Goal: Transaction & Acquisition: Obtain resource

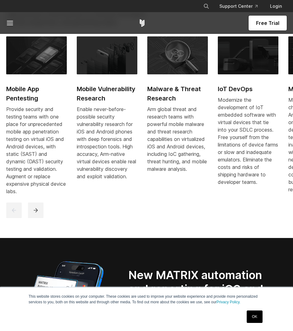
scroll to position [467, 0]
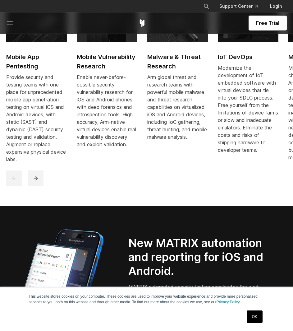
click at [258, 318] on link "OK" at bounding box center [255, 316] width 16 height 12
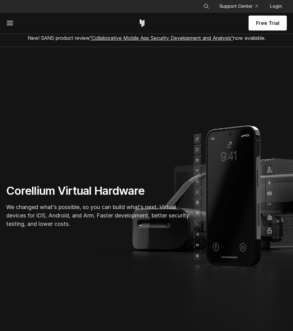
scroll to position [0, 0]
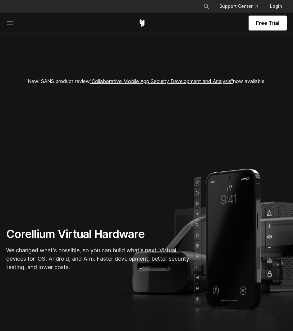
click at [10, 28] on div "Free Trial" at bounding box center [146, 22] width 281 height 21
click at [10, 24] on icon at bounding box center [9, 22] width 7 height 7
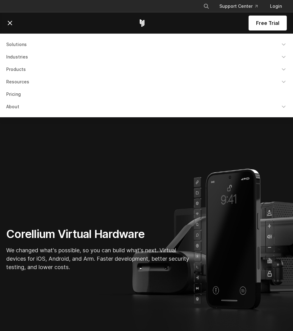
click at [14, 93] on link "Pricing" at bounding box center [146, 94] width 288 height 11
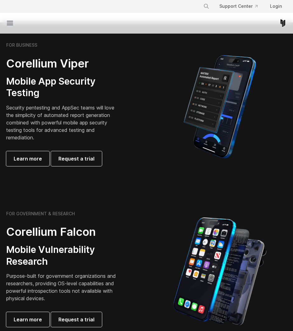
scroll to position [93, 0]
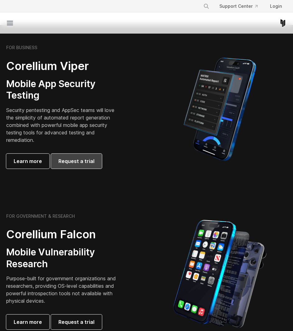
click at [71, 161] on span "Request a trial" at bounding box center [76, 160] width 36 height 7
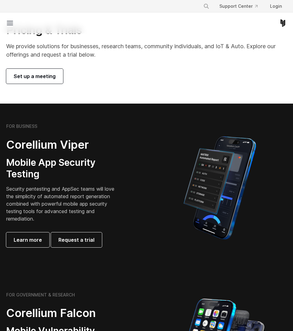
scroll to position [0, 0]
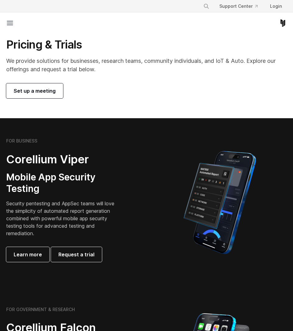
click at [34, 94] on span "Set up a meeting" at bounding box center [35, 90] width 42 height 7
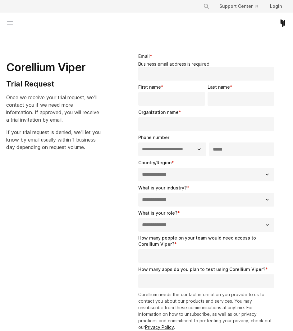
select select "**"
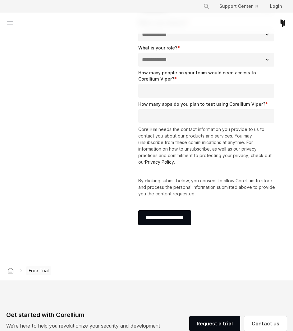
scroll to position [187, 0]
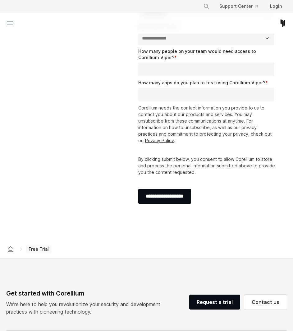
click at [38, 245] on span "Free Trial" at bounding box center [38, 249] width 25 height 9
click at [20, 247] on icon at bounding box center [21, 249] width 5 height 5
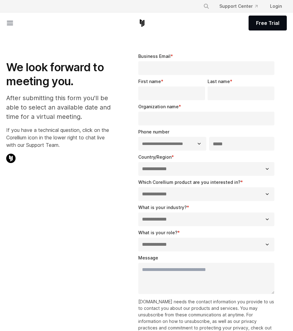
select select "**"
click at [258, 29] on link "Free Trial" at bounding box center [268, 23] width 38 height 15
